Goal: Book appointment/travel/reservation

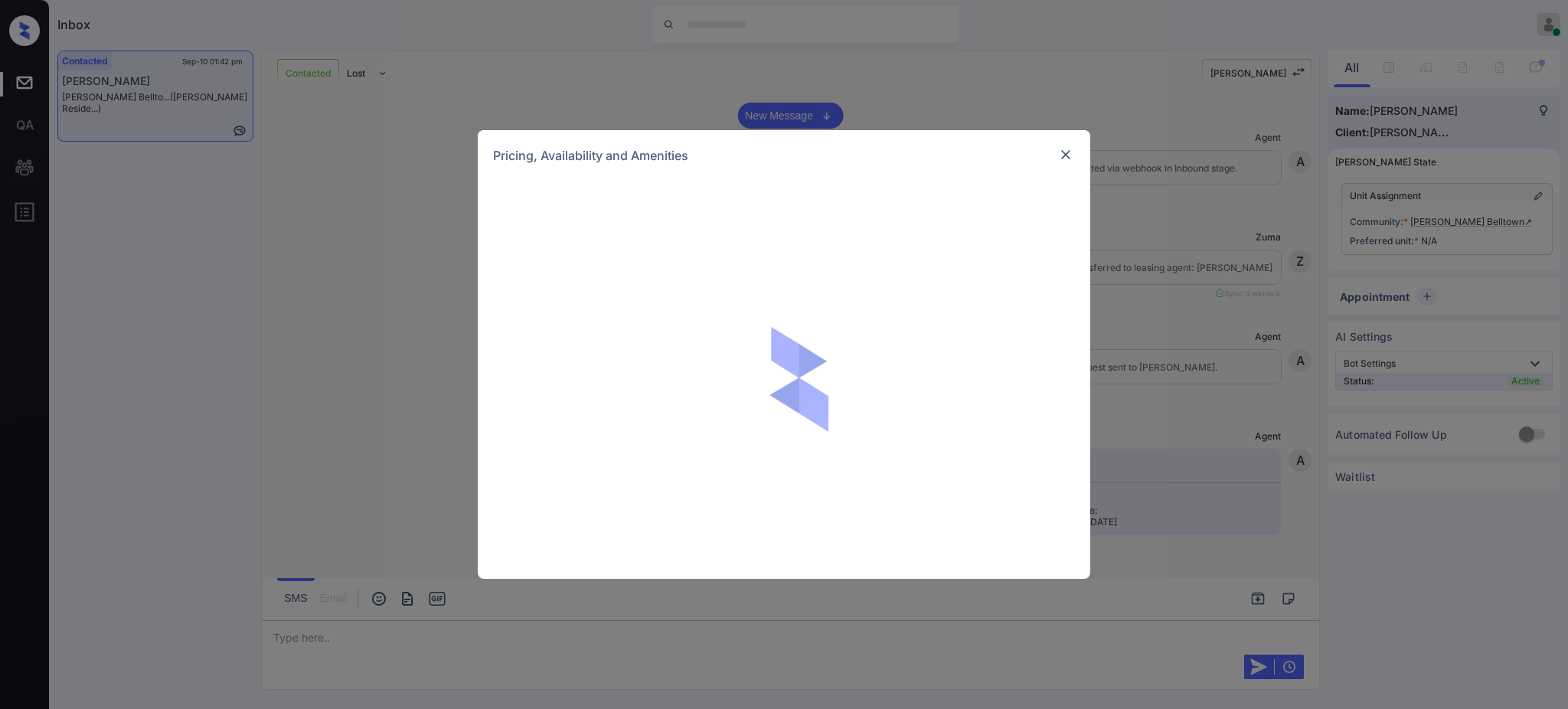
scroll to position [1118, 0]
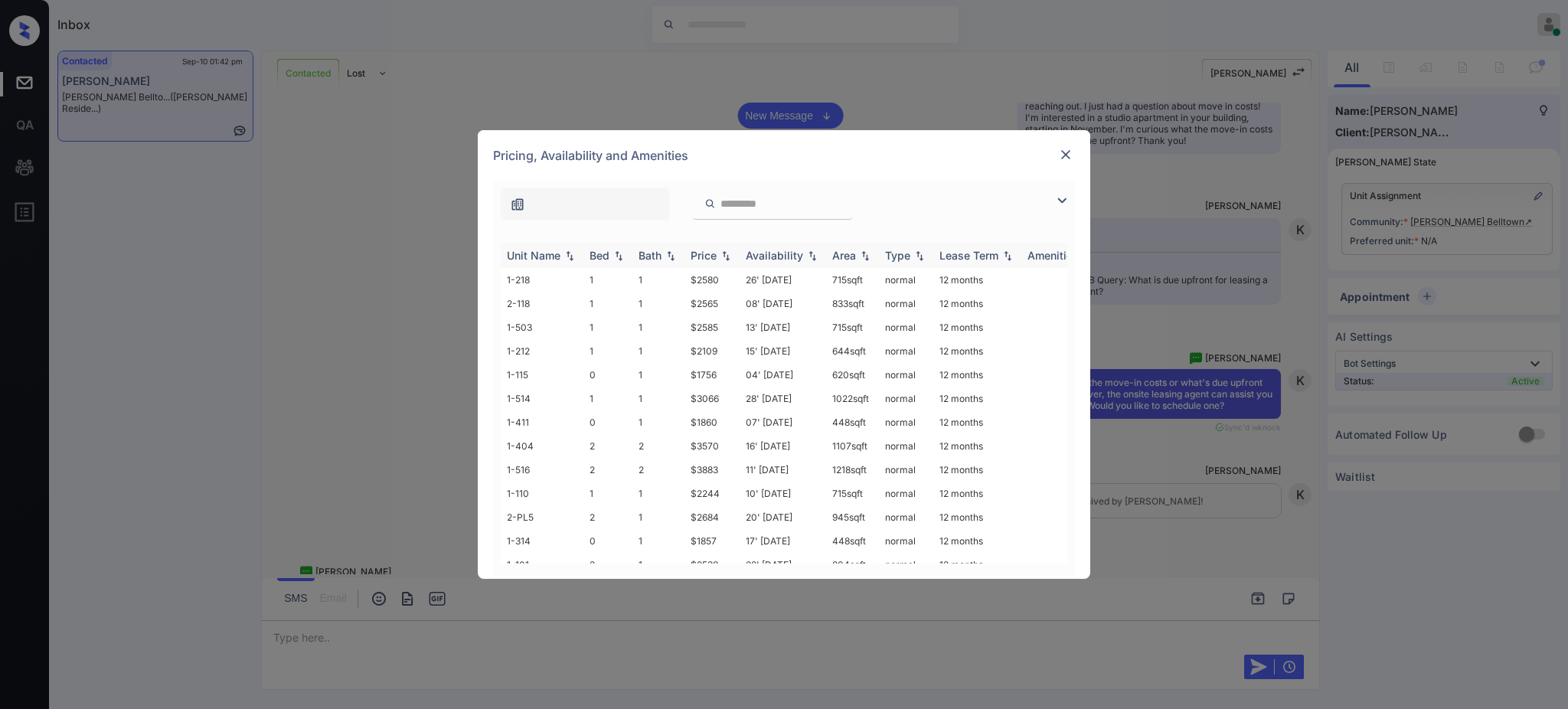
click at [605, 254] on div "Bed" at bounding box center [599, 255] width 20 height 13
click at [616, 231] on div "Unit Name Bed Bath Price Availability Area Type Lease Term Amenities 1-404 2 2 …" at bounding box center [784, 403] width 582 height 351
click at [617, 246] on th "Bed" at bounding box center [608, 255] width 49 height 25
drag, startPoint x: 676, startPoint y: 302, endPoint x: 721, endPoint y: 302, distance: 45.0
type textarea "*****"
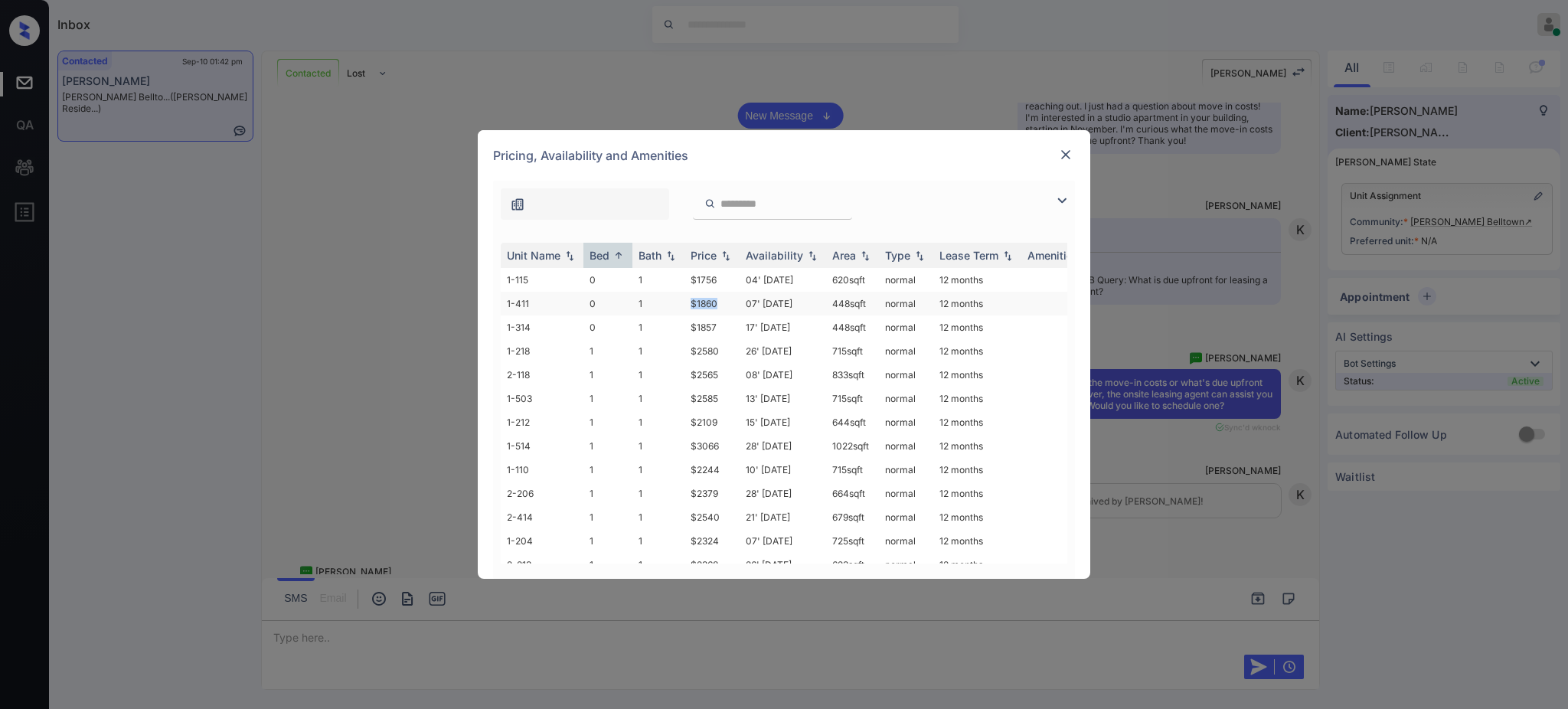
click at [721, 302] on tr "1-411 0 1 $1860 07' Oct 25 448 sqft normal 12 months" at bounding box center [900, 304] width 800 height 24
copy tr "$1860"
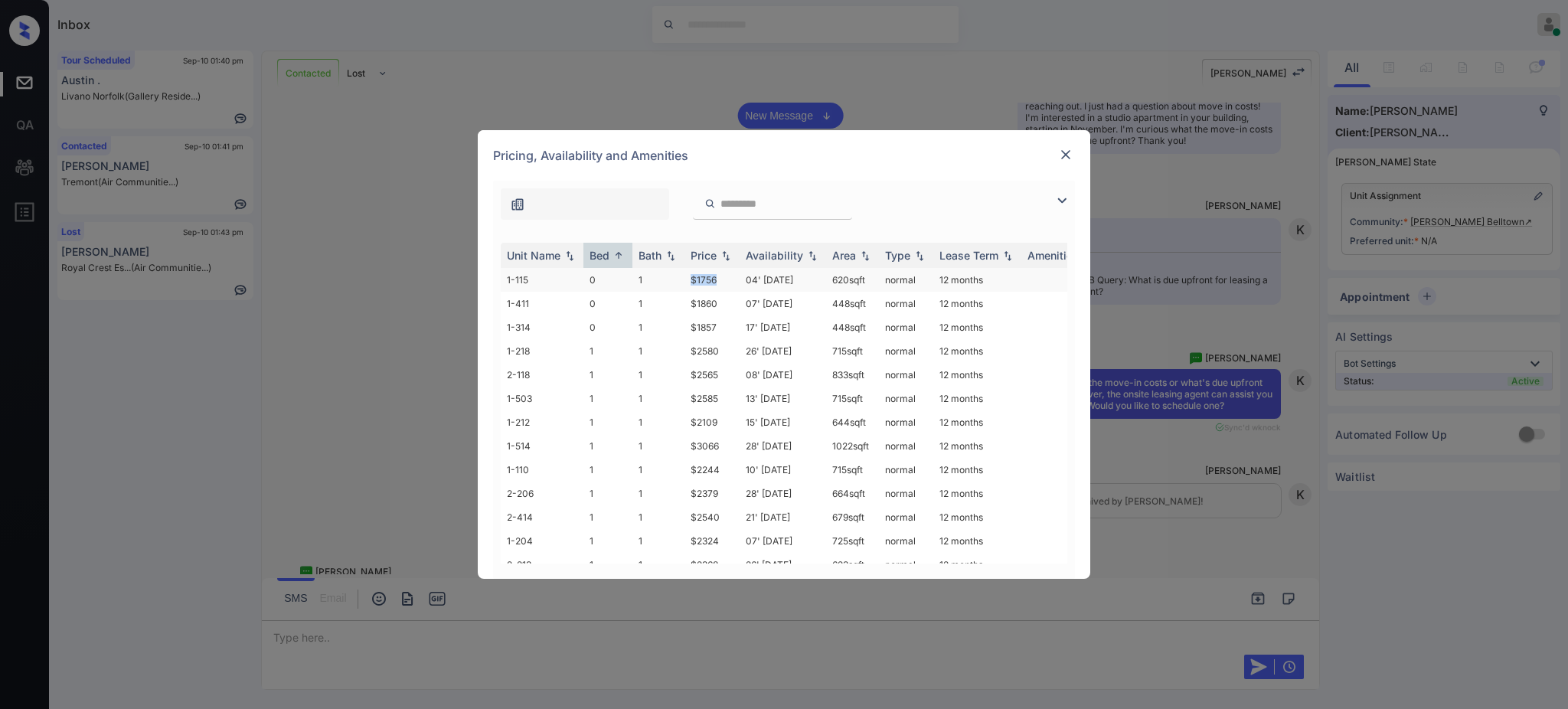
drag, startPoint x: 700, startPoint y: 279, endPoint x: 780, endPoint y: 279, distance: 80.0
click at [737, 279] on td "$1756" at bounding box center [712, 279] width 55 height 24
copy td "$1756"
click at [1062, 151] on img at bounding box center [1065, 154] width 15 height 15
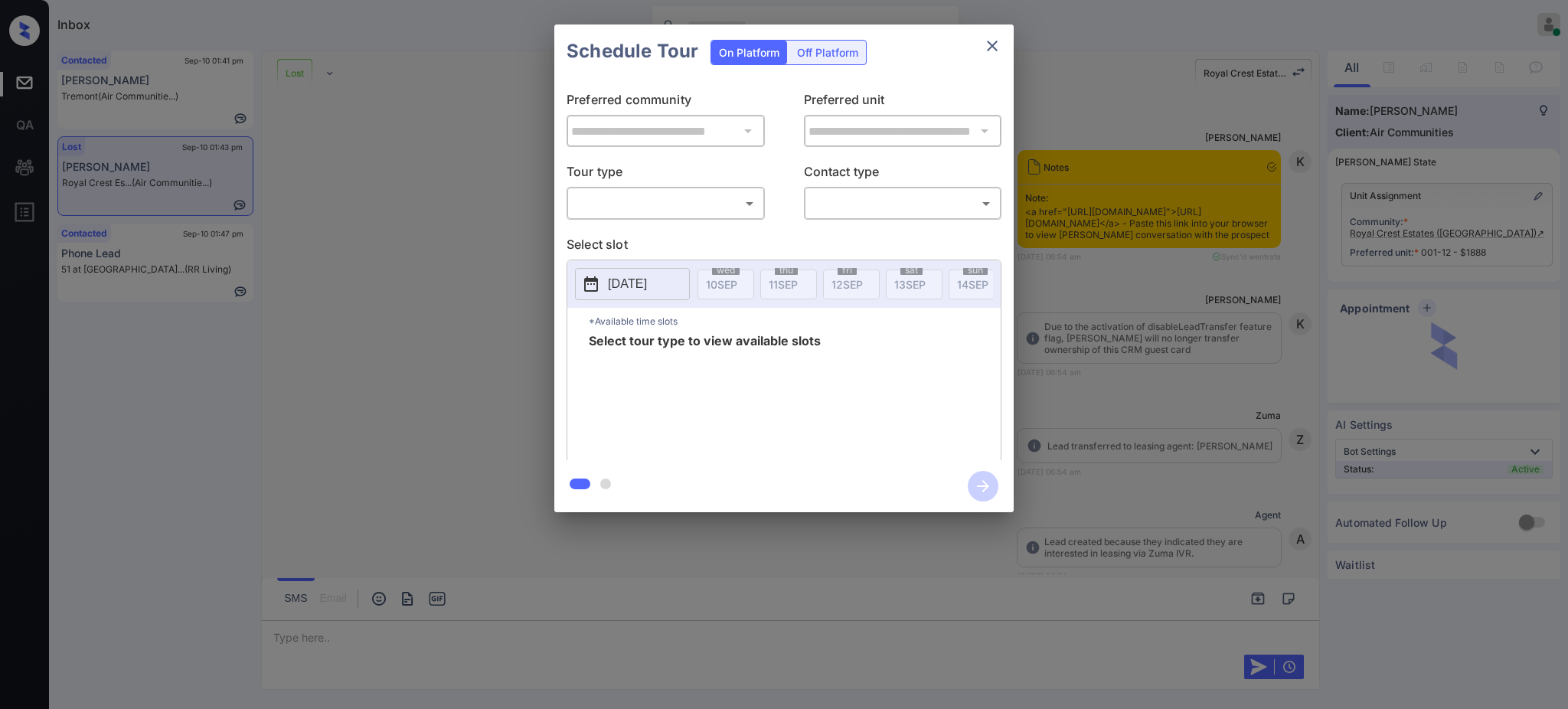
click at [638, 203] on body "Inbox Ajay Kumar Online Set yourself offline Set yourself on break Profile Swit…" at bounding box center [784, 354] width 1568 height 709
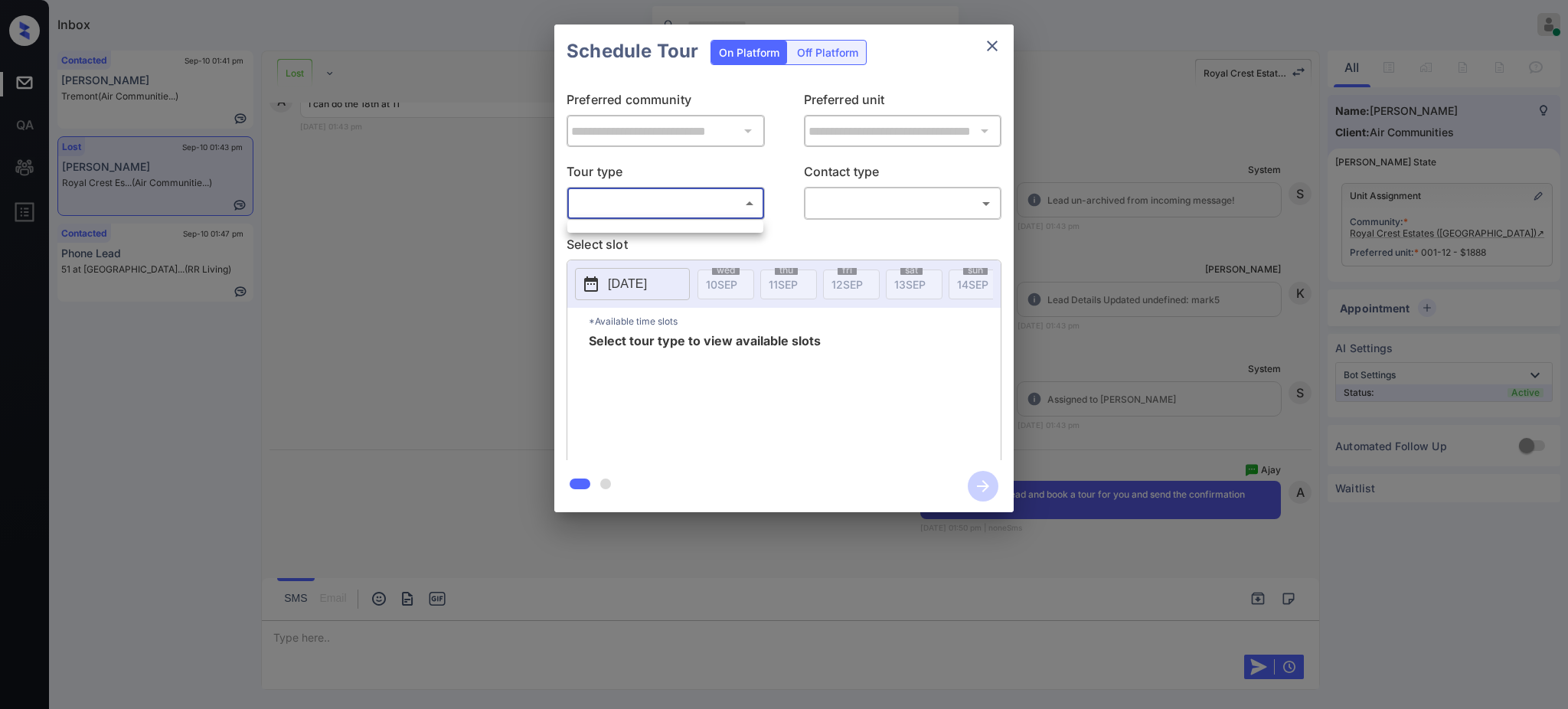
click at [625, 228] on div at bounding box center [665, 227] width 196 height 13
click at [1181, 312] on div at bounding box center [784, 354] width 1568 height 709
click at [1132, 304] on div "**********" at bounding box center [784, 268] width 1568 height 537
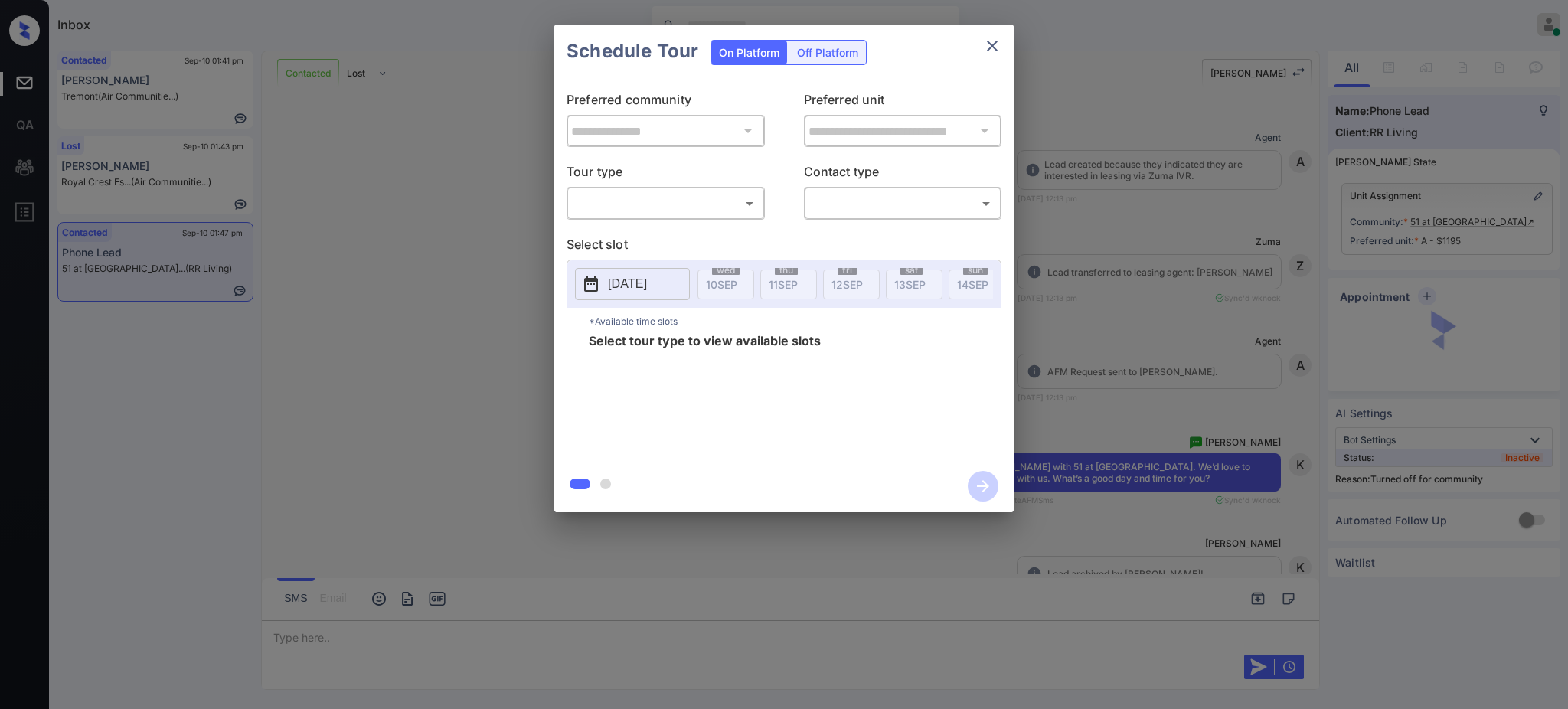
scroll to position [2929, 0]
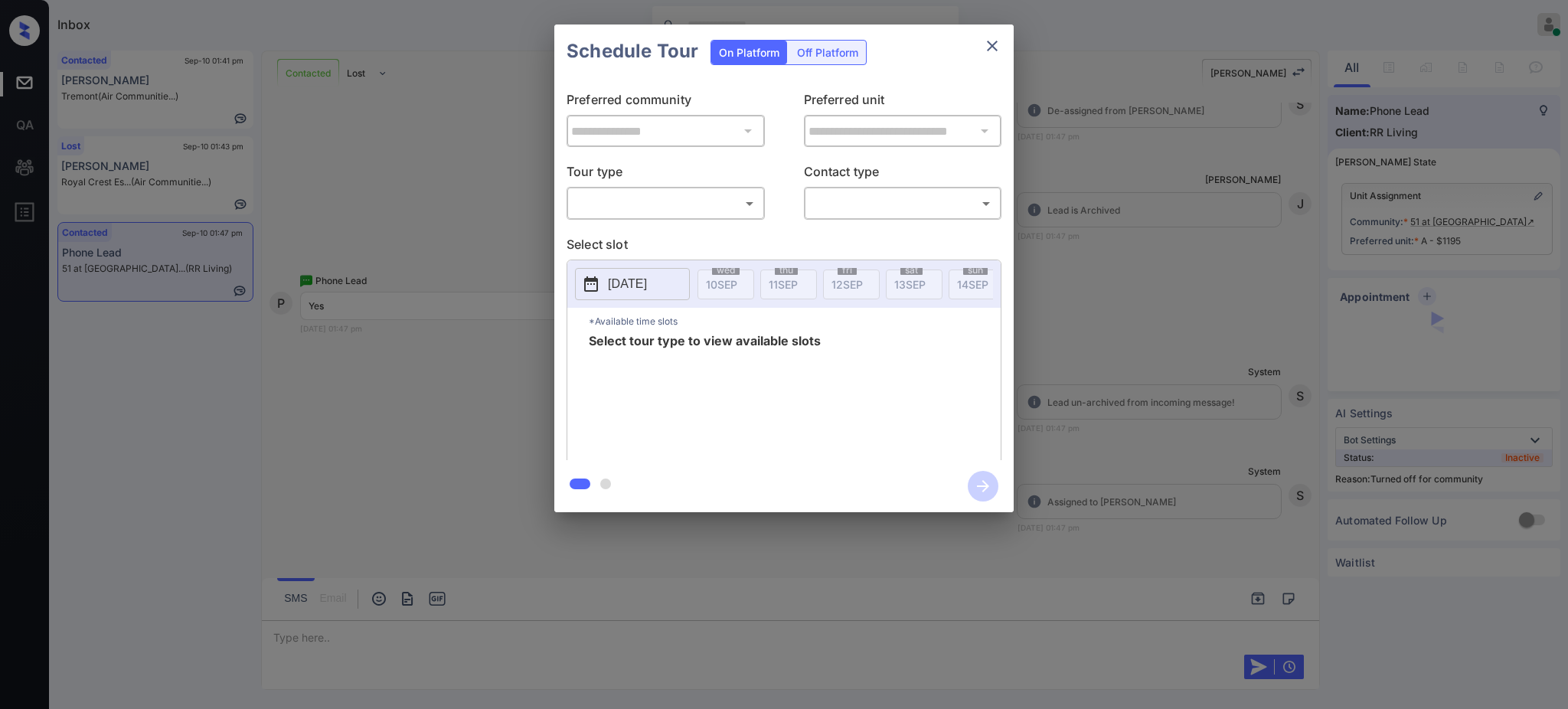
click at [675, 206] on body "Inbox Ajay Kumar Online Set yourself offline Set yourself on break Profile Swit…" at bounding box center [784, 354] width 1568 height 709
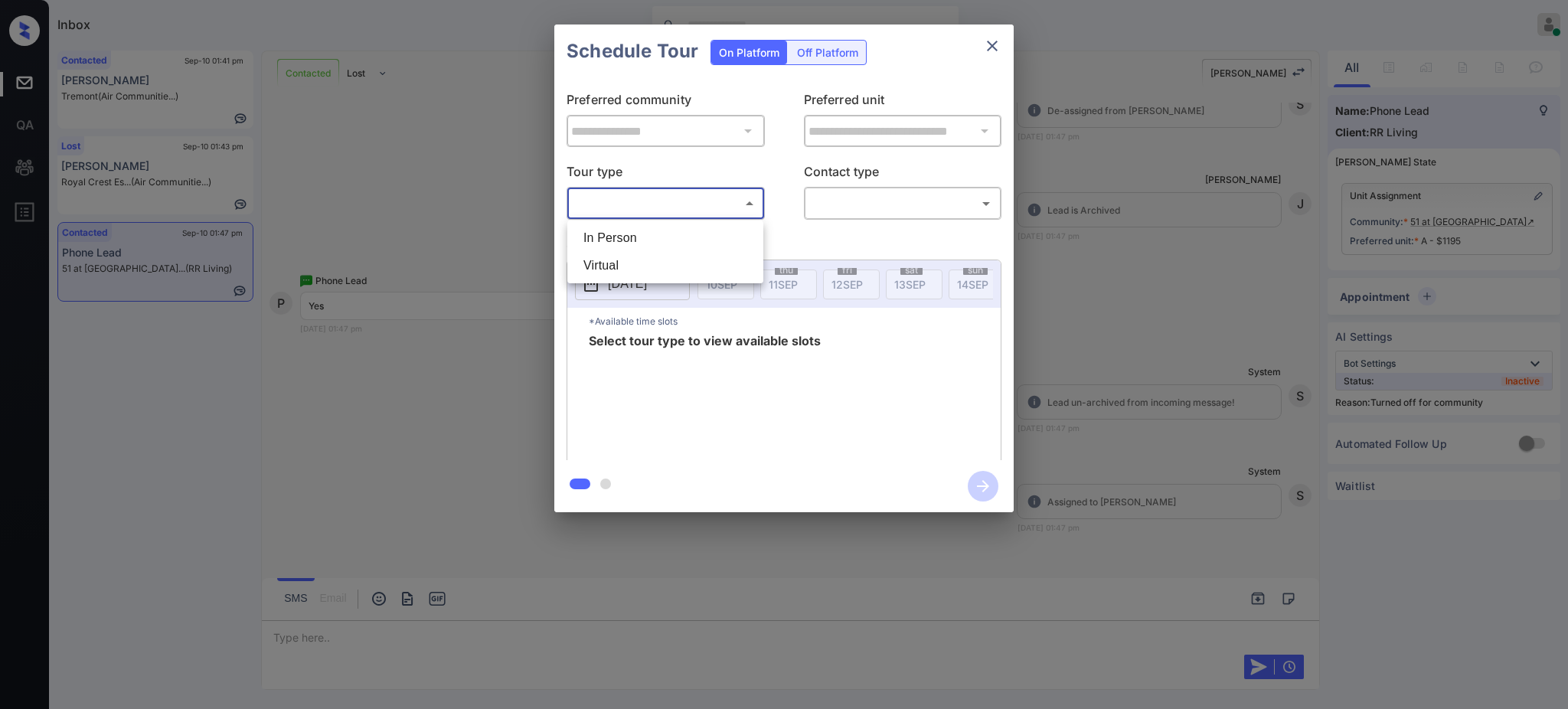
click at [654, 224] on li "In Person" at bounding box center [665, 238] width 189 height 28
type input "********"
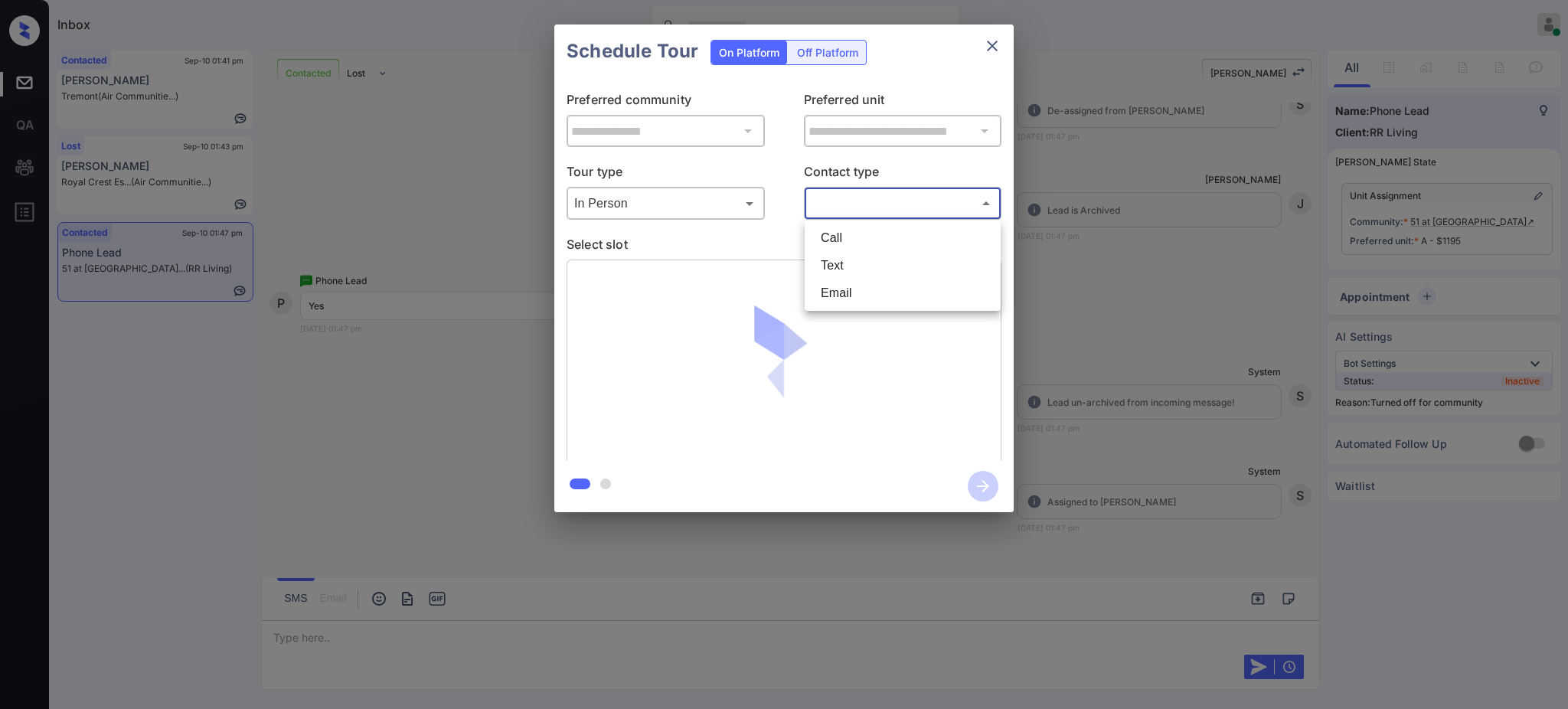
click at [846, 208] on body "Inbox Ajay Kumar Online Set yourself offline Set yourself on break Profile Swit…" at bounding box center [784, 354] width 1568 height 709
click at [835, 257] on li "Text" at bounding box center [902, 265] width 189 height 28
type input "****"
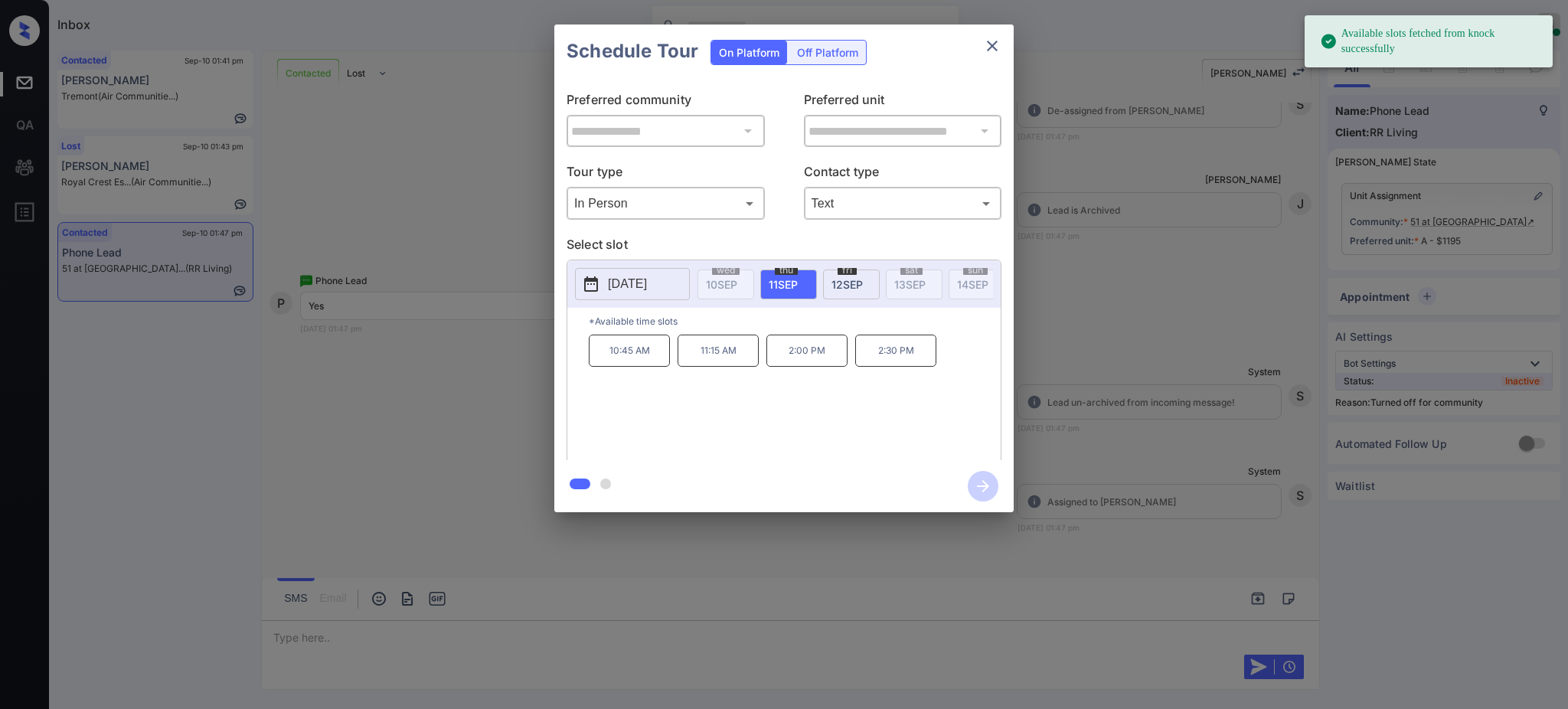
click at [643, 281] on p "2025-09-11" at bounding box center [627, 283] width 39 height 18
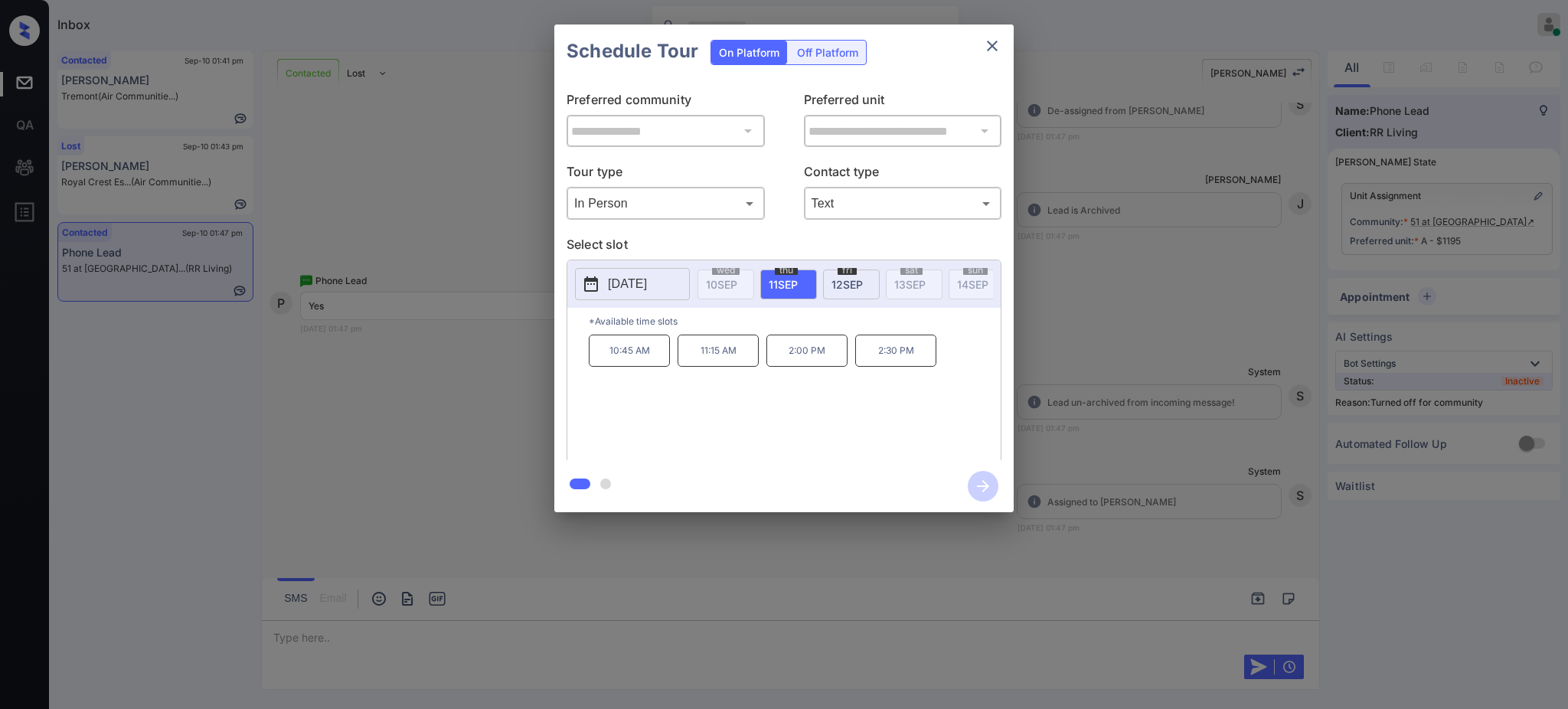
click at [348, 613] on div at bounding box center [784, 354] width 1568 height 709
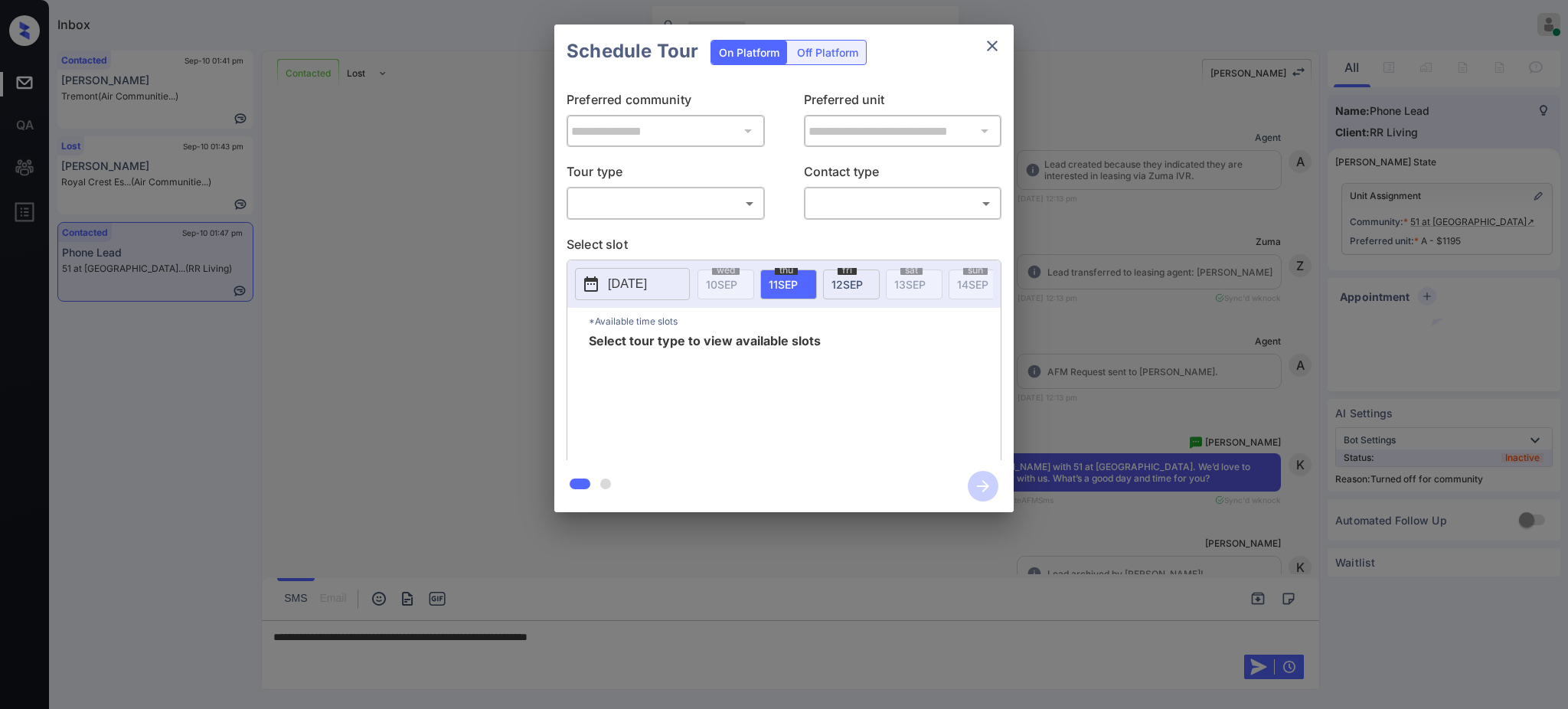
scroll to position [2929, 0]
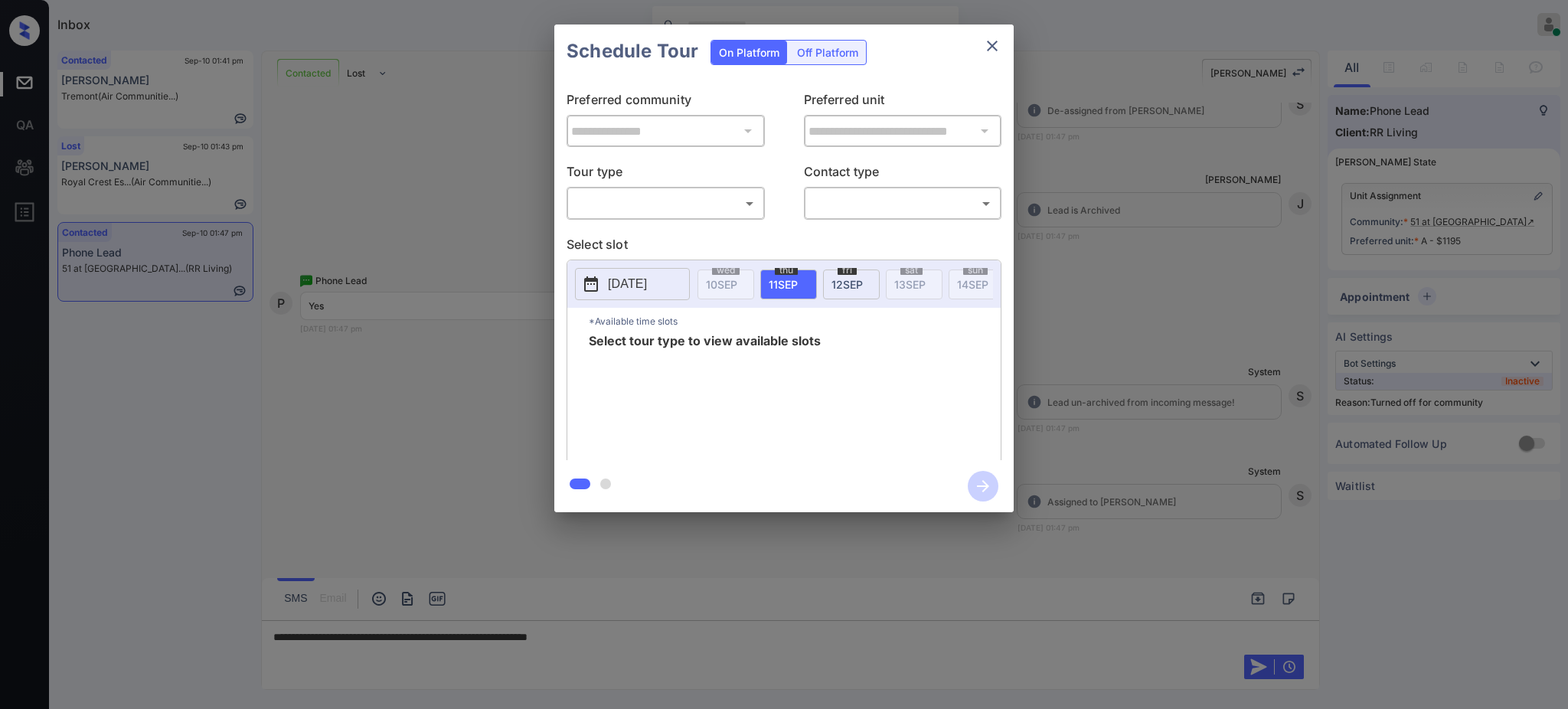
click at [641, 276] on p "2025-09-11" at bounding box center [627, 283] width 39 height 18
click at [671, 650] on div at bounding box center [784, 354] width 1568 height 709
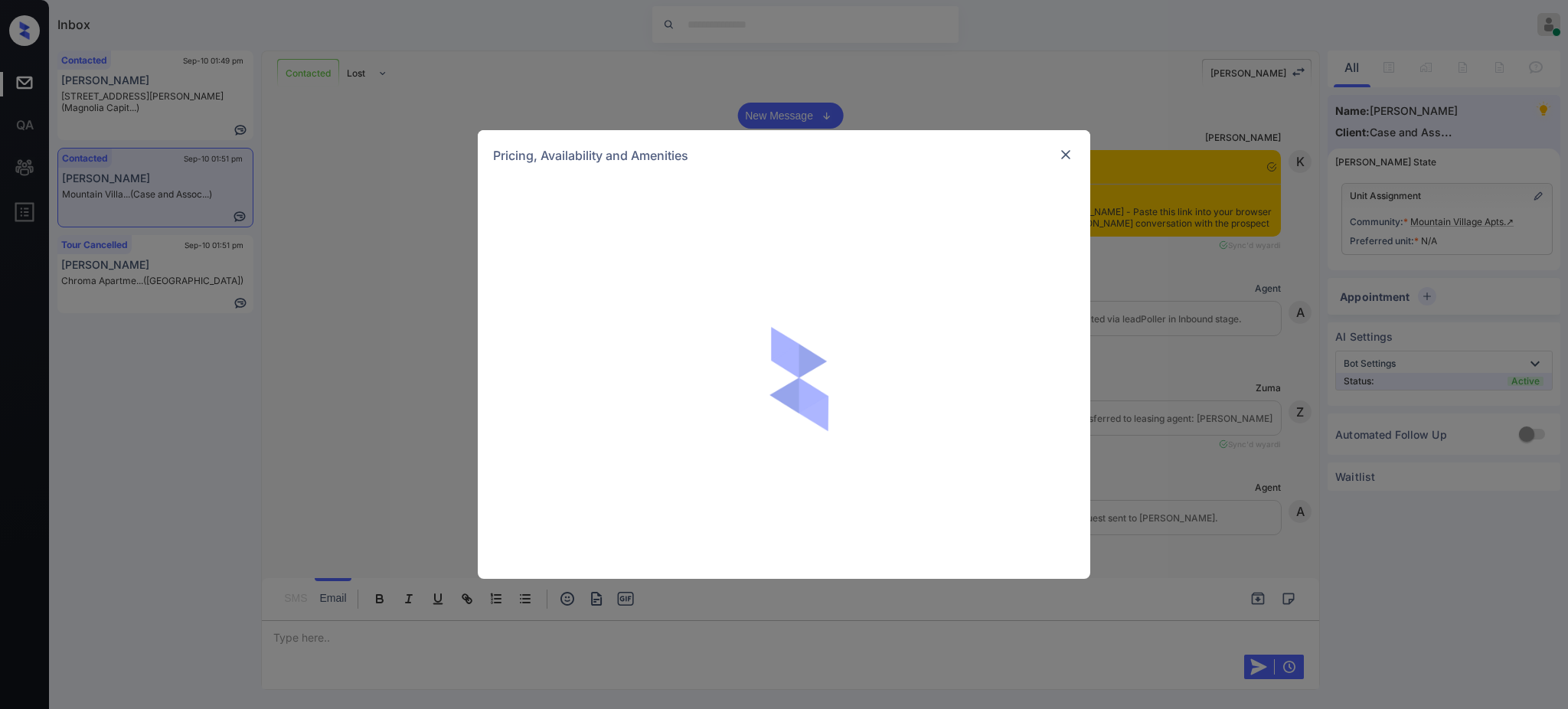
scroll to position [1033, 0]
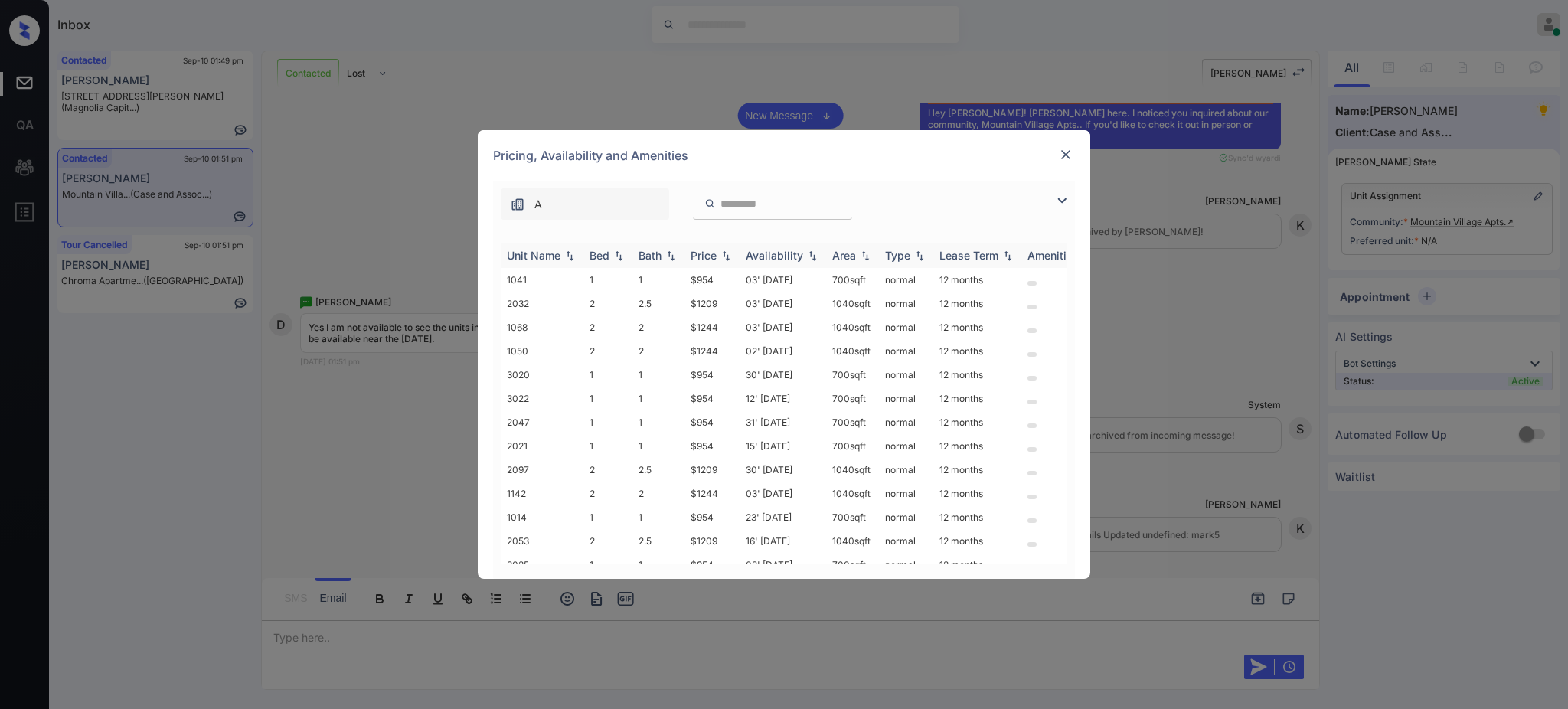
click at [595, 259] on div "Bed" at bounding box center [599, 255] width 20 height 13
drag, startPoint x: 687, startPoint y: 351, endPoint x: 720, endPoint y: 351, distance: 33.0
click at [720, 351] on td "$1209" at bounding box center [712, 351] width 55 height 24
copy td "$1209"
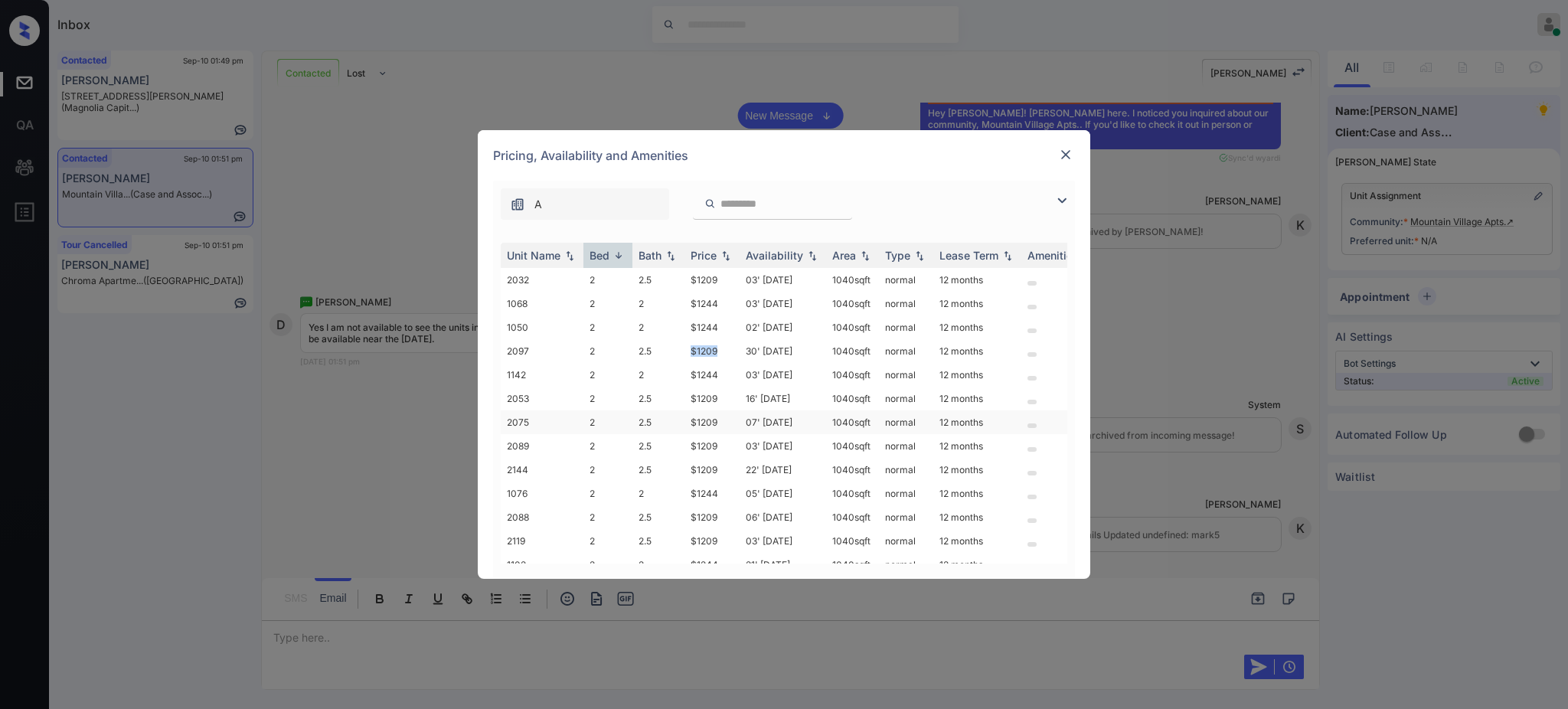
copy td "$1209"
click at [1071, 152] on img at bounding box center [1065, 154] width 15 height 15
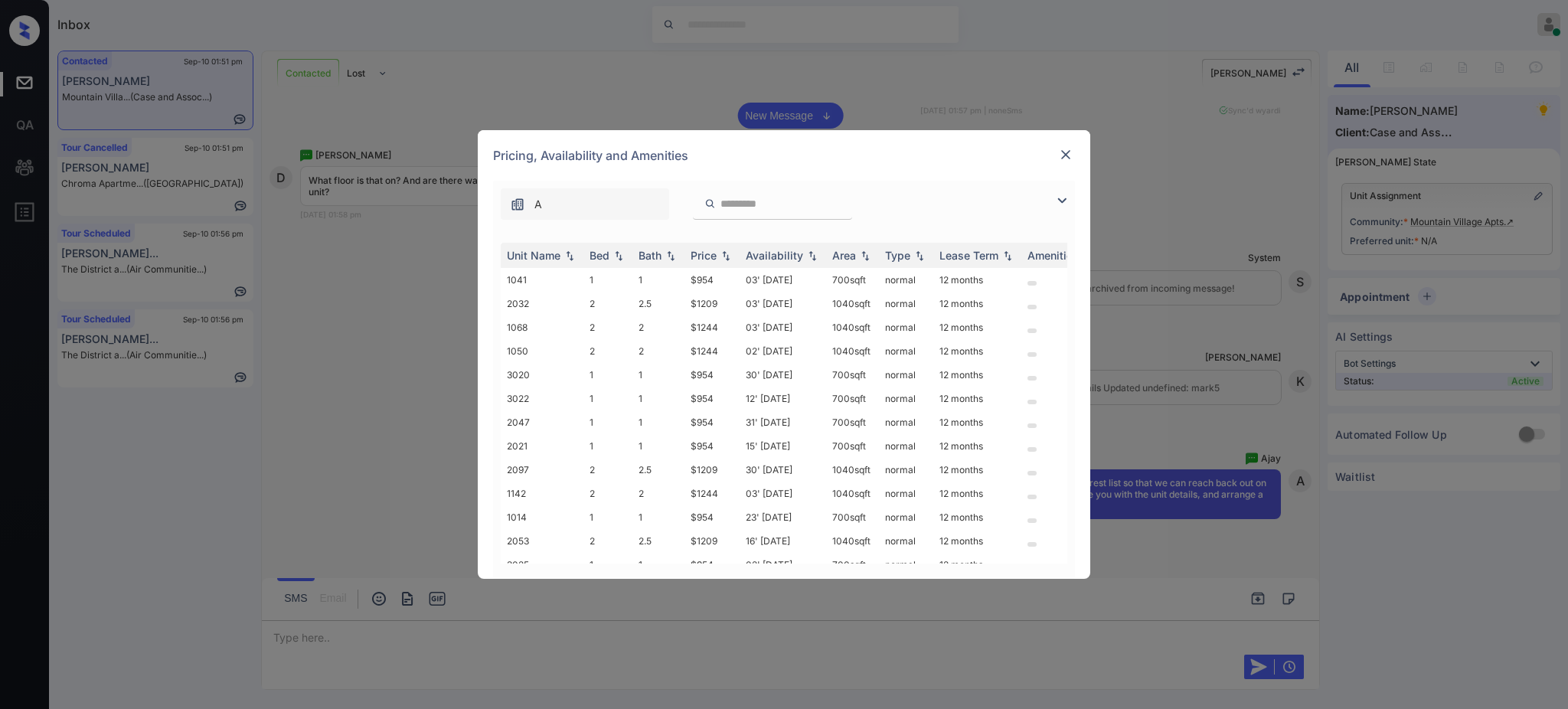
click at [1058, 160] on img at bounding box center [1065, 154] width 15 height 15
